Goal: Task Accomplishment & Management: Use online tool/utility

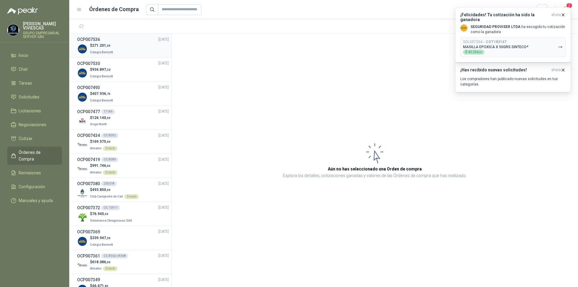
click at [102, 46] on span "271.201 ,00" at bounding box center [101, 45] width 18 height 4
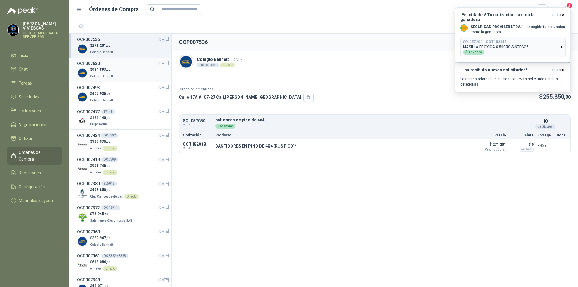
click at [125, 70] on div "$ 934.897 ,32 Colegio [PERSON_NAME]" at bounding box center [123, 73] width 92 height 12
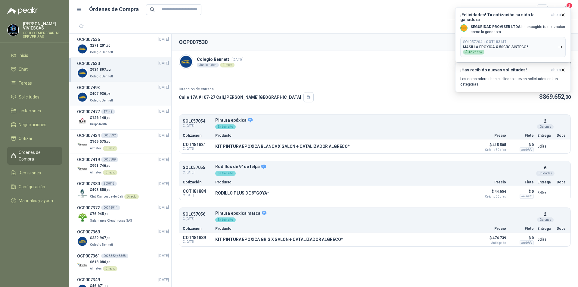
click at [120, 94] on div "$ 407.936 ,76 Colegio [PERSON_NAME]" at bounding box center [123, 97] width 92 height 12
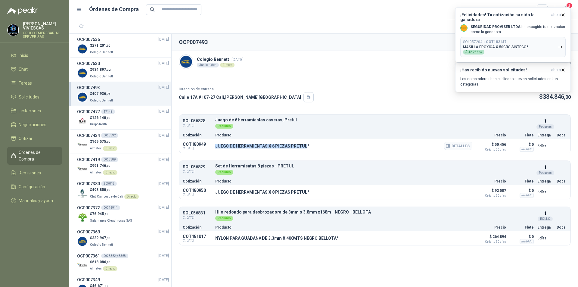
drag, startPoint x: 215, startPoint y: 147, endPoint x: 304, endPoint y: 148, distance: 88.5
click at [304, 148] on p "JUEGO DE HERRAMIENTAS X 6 PIEZAS PRETUL*" at bounding box center [262, 146] width 94 height 5
copy p "JUEGO DE HERRAMIENTAS X 6 PIEZAS PRETUL"
click at [565, 15] on button "¡Felicidades! Tu cotización ha sido la ganadora ahora SEGURIDAD PROVISER LTDA h…" at bounding box center [513, 34] width 116 height 55
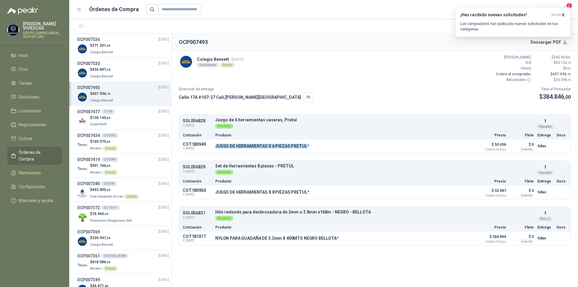
click at [565, 15] on button "¡Has recibido nuevas solicitudes! ahora Los compradores han publicado nuevas so…" at bounding box center [513, 22] width 116 height 30
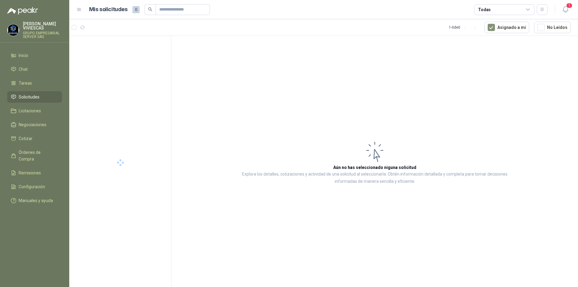
click at [43, 158] on ul "Inicio Chat Tareas Solicitudes Licitaciones Negociaciones Cotizar Órdenes de Co…" at bounding box center [34, 129] width 69 height 159
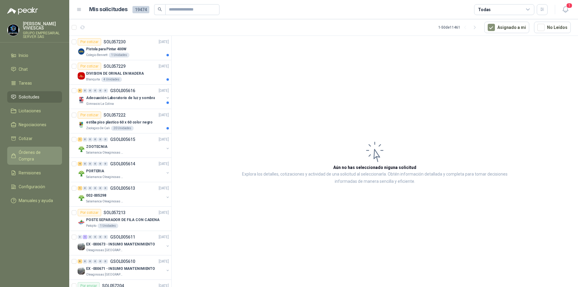
click at [46, 152] on span "Órdenes de Compra" at bounding box center [38, 155] width 38 height 13
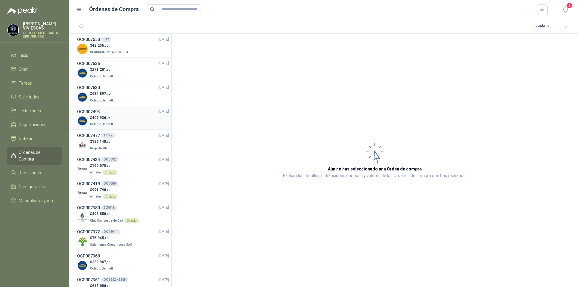
click at [131, 119] on div "$ 407.936 ,76 Colegio [PERSON_NAME]" at bounding box center [123, 121] width 92 height 12
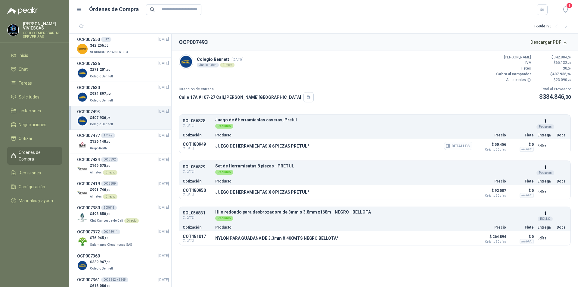
click at [460, 144] on button "Detalles" at bounding box center [458, 146] width 28 height 8
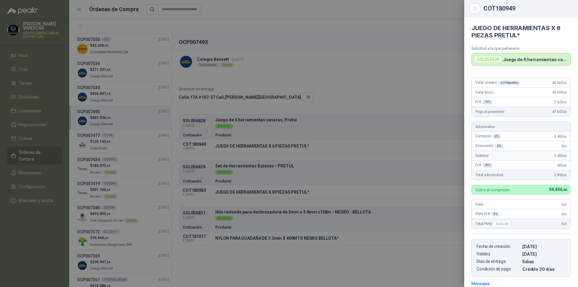
click at [248, 179] on div at bounding box center [289, 143] width 578 height 287
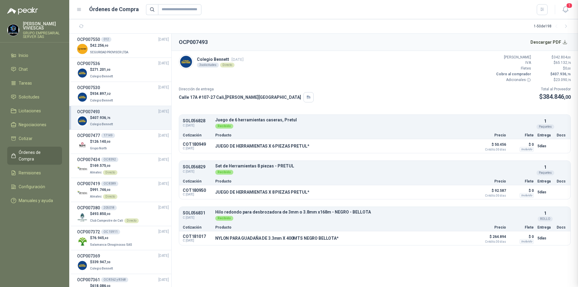
scroll to position [90, 0]
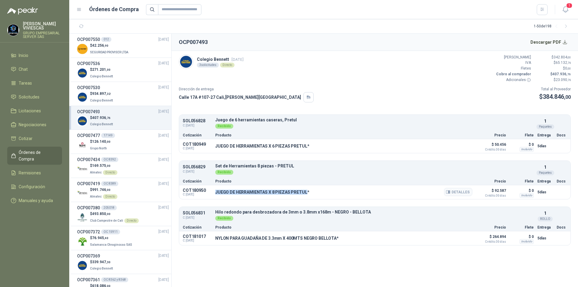
drag, startPoint x: 214, startPoint y: 193, endPoint x: 305, endPoint y: 194, distance: 90.3
click at [305, 194] on div "COT180950 C: [DATE] JUEGO DE HERRAMIENTAS X 8 PIEZAS PRETUL* Detalles $ 92.587 …" at bounding box center [374, 192] width 391 height 14
copy p "JUEGO DE HERRAMIENTAS X 8 PIEZAS PRETUL"
click at [454, 193] on button "Detalles" at bounding box center [458, 192] width 28 height 8
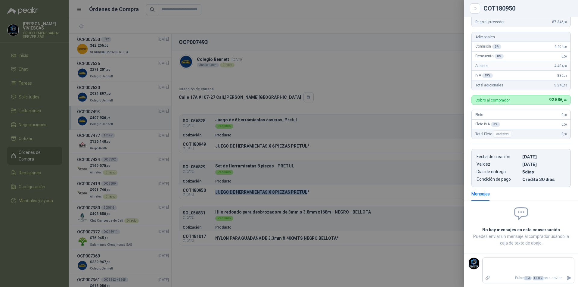
scroll to position [0, 0]
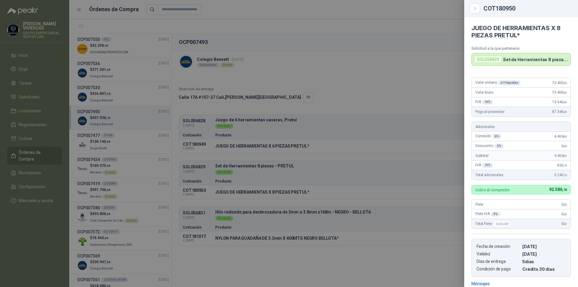
click at [222, 240] on div at bounding box center [289, 143] width 578 height 287
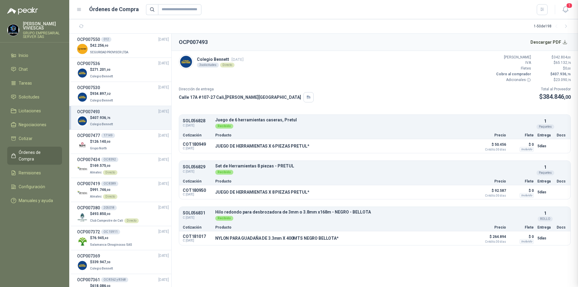
scroll to position [90, 0]
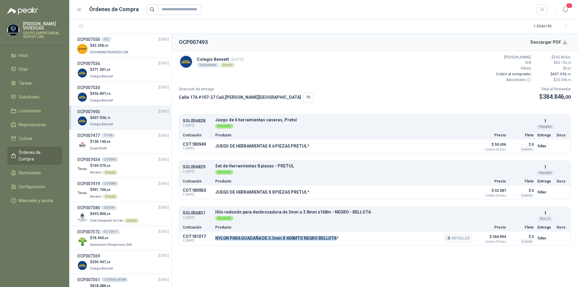
drag, startPoint x: 216, startPoint y: 237, endPoint x: 334, endPoint y: 240, distance: 118.0
click at [334, 240] on p "NYLON PARA GUADAÑA DE 3.3mm X 400MTS NEGRO BELLOTA*" at bounding box center [276, 238] width 123 height 5
copy p "NYLON PARA GUADAÑA DE 3.3mm X 400MTS NEGRO BELLOTA"
click at [461, 237] on button "Detalles" at bounding box center [458, 238] width 28 height 8
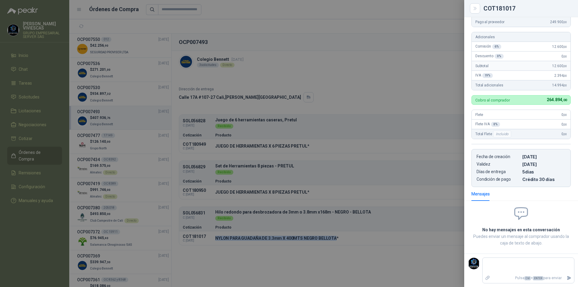
scroll to position [0, 0]
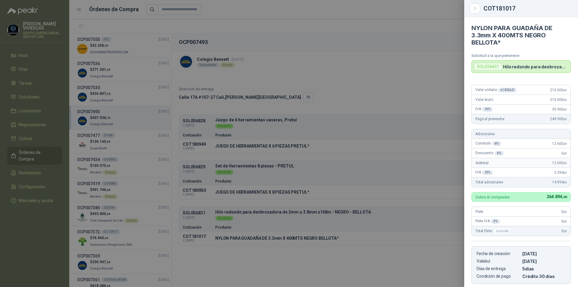
click at [438, 137] on div at bounding box center [289, 143] width 578 height 287
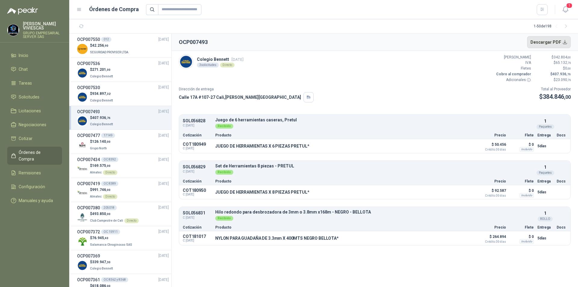
click at [553, 40] on button "Descargar PDF" at bounding box center [549, 42] width 44 height 12
